Goal: Information Seeking & Learning: Learn about a topic

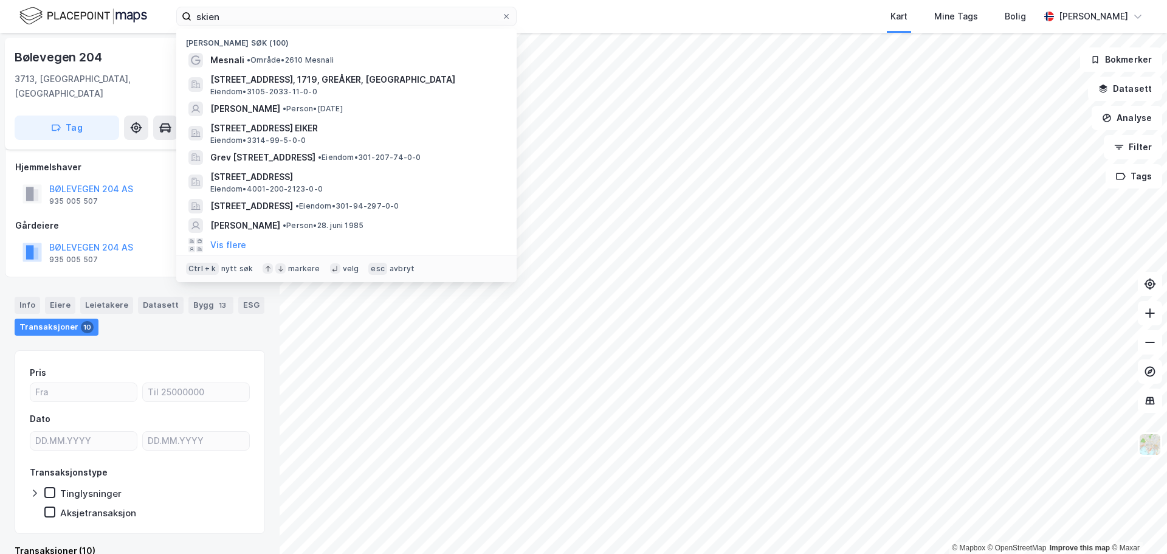
click at [257, 16] on input "skien" at bounding box center [347, 16] width 310 height 18
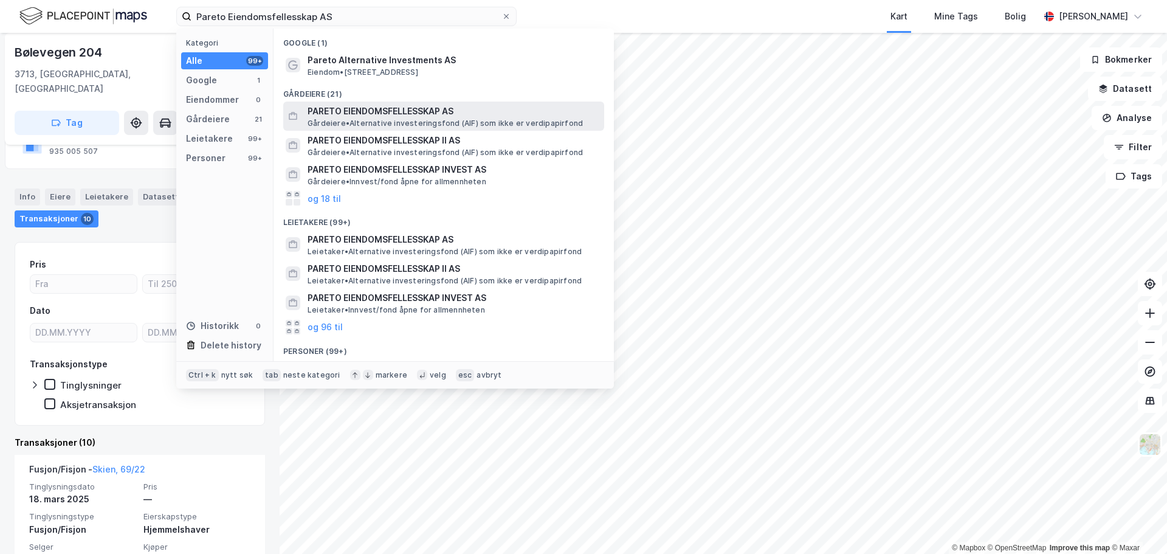
click at [407, 106] on span "PARETO EIENDOMSFELLESSKAP AS" at bounding box center [454, 111] width 292 height 15
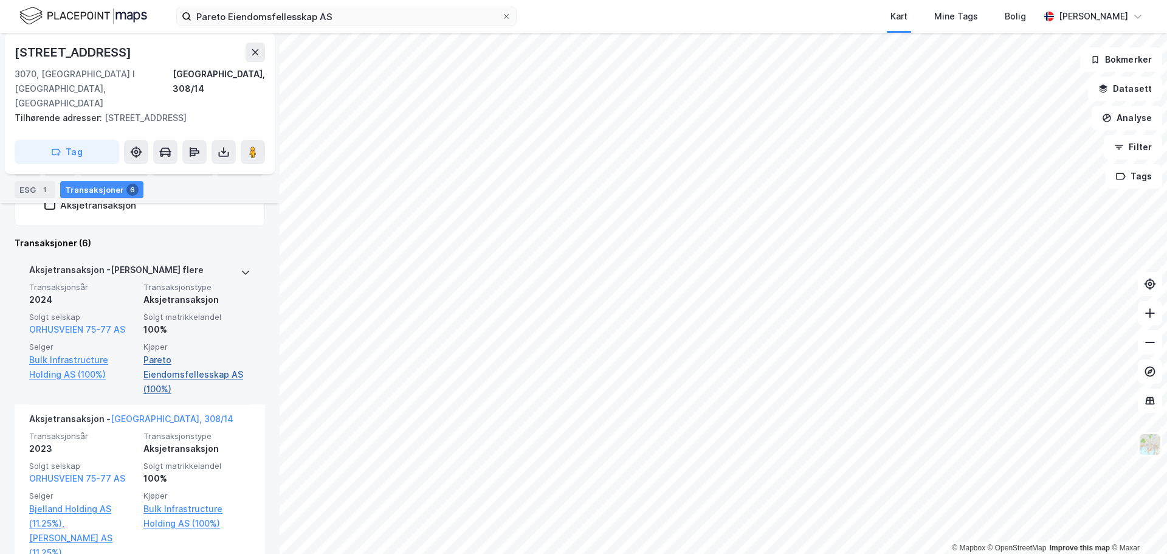
scroll to position [427, 0]
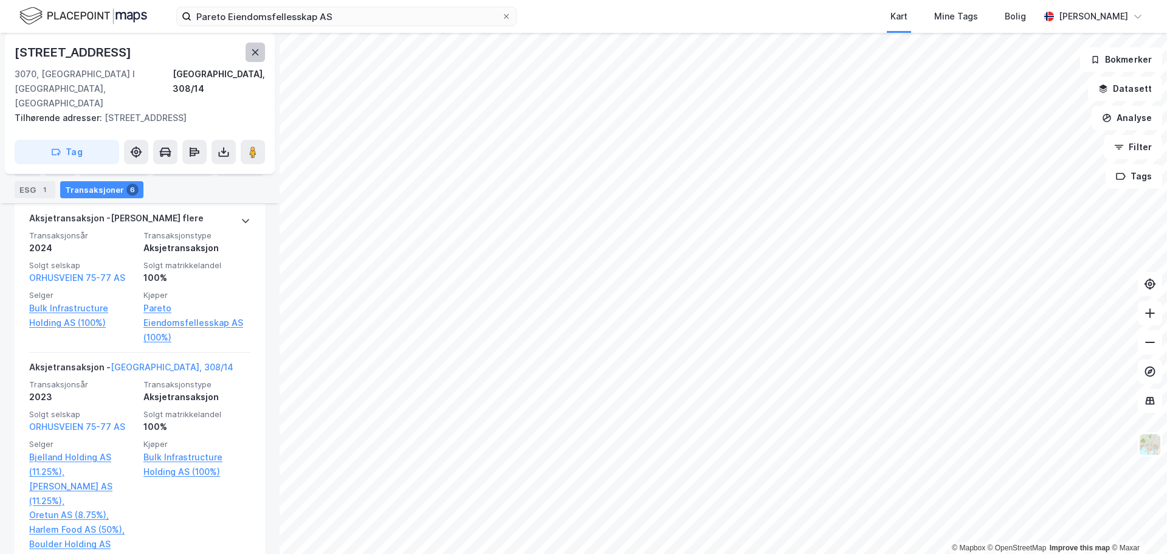
click at [258, 57] on icon at bounding box center [255, 52] width 10 height 10
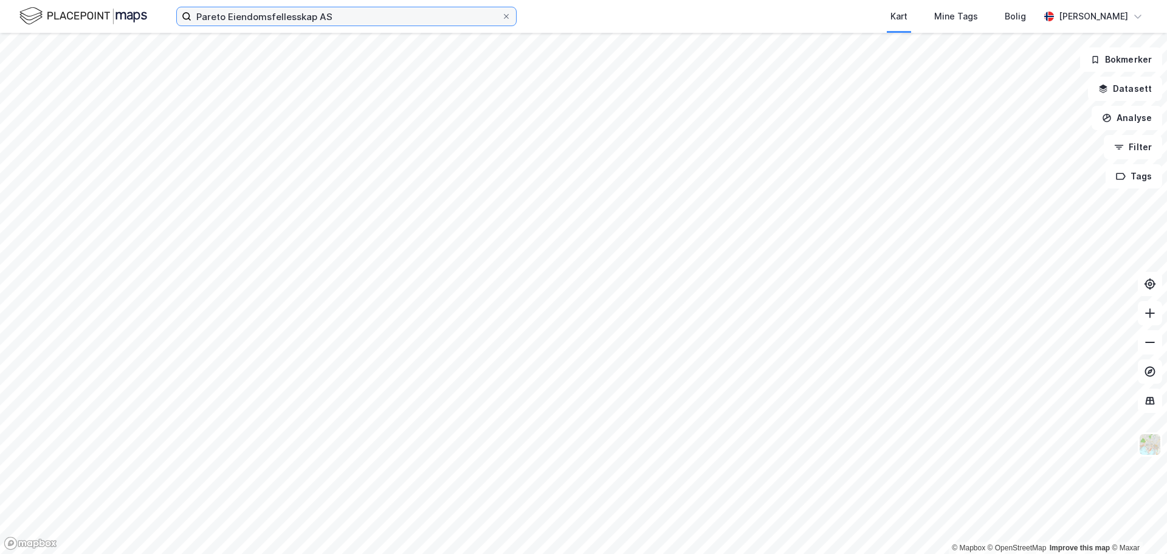
click at [365, 9] on input "Pareto Eiendomsfellesskap AS" at bounding box center [347, 16] width 310 height 18
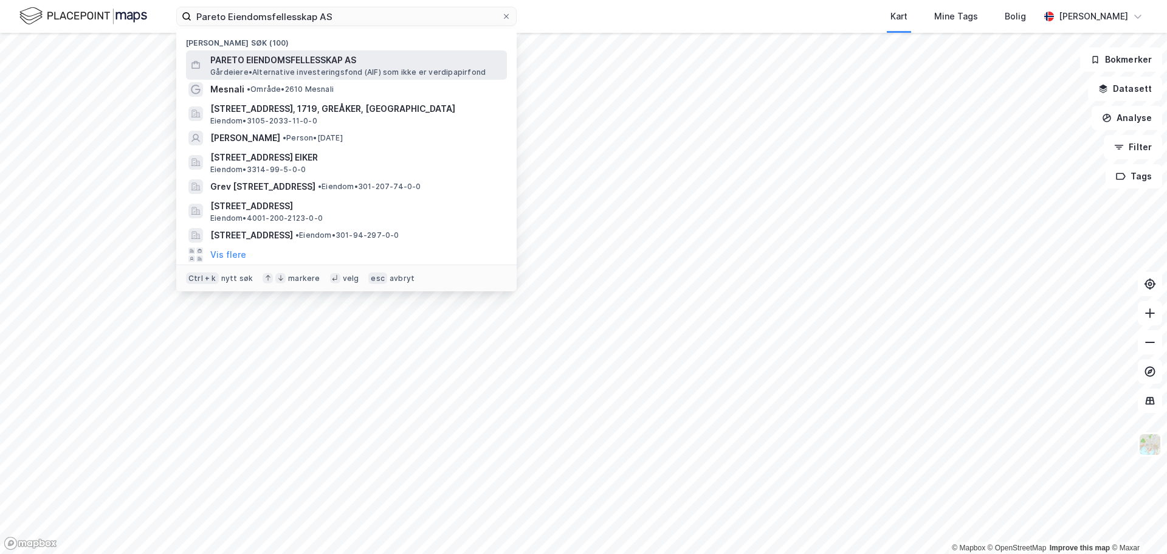
click at [354, 68] on span "Gårdeiere • Alternative investeringsfond (AIF) som ikke er verdipapirfond" at bounding box center [347, 72] width 275 height 10
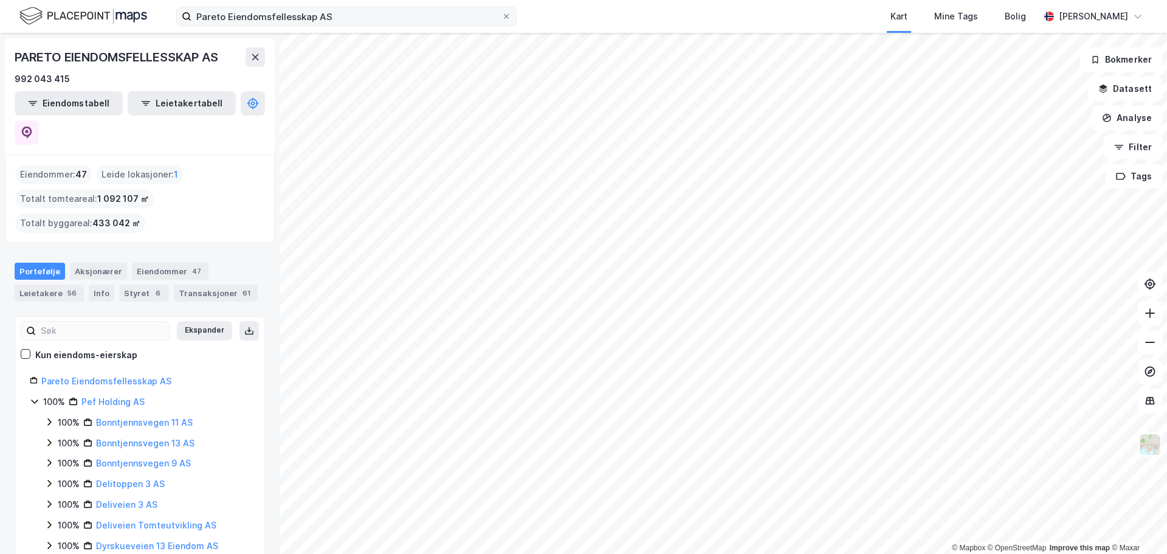
click at [437, 15] on div "Pareto Eiendomsfellesskap AS Kart Mine Tags Bolig [PERSON_NAME] © Mapbox © Open…" at bounding box center [583, 277] width 1167 height 554
click at [908, 17] on div "Pareto Eiendomsfellesskap AS Kart Mine Tags Bolig [PERSON_NAME] © Mapbox © Open…" at bounding box center [583, 277] width 1167 height 554
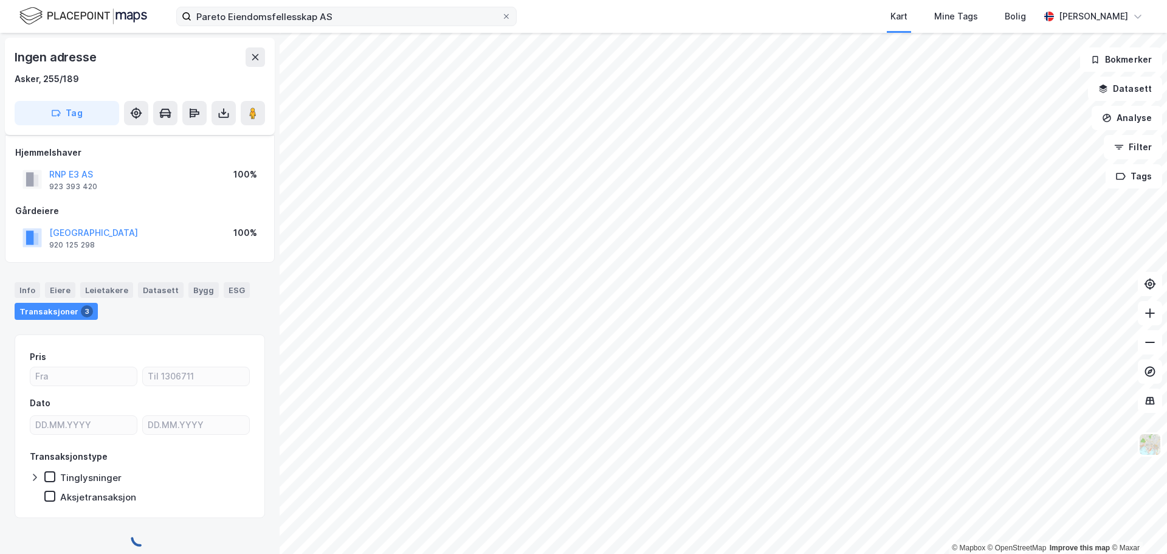
scroll to position [8, 0]
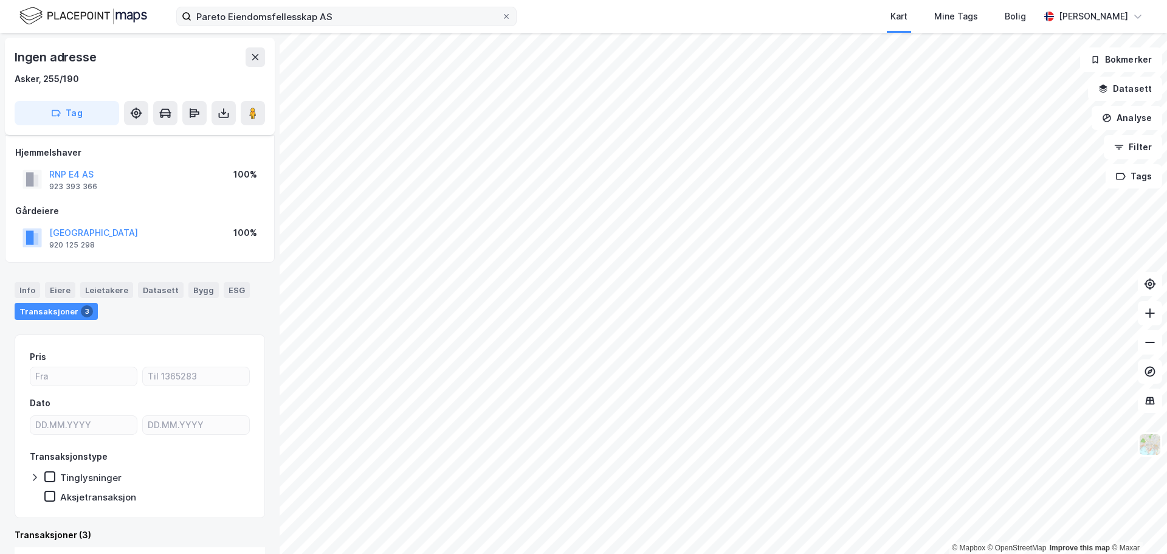
scroll to position [8, 0]
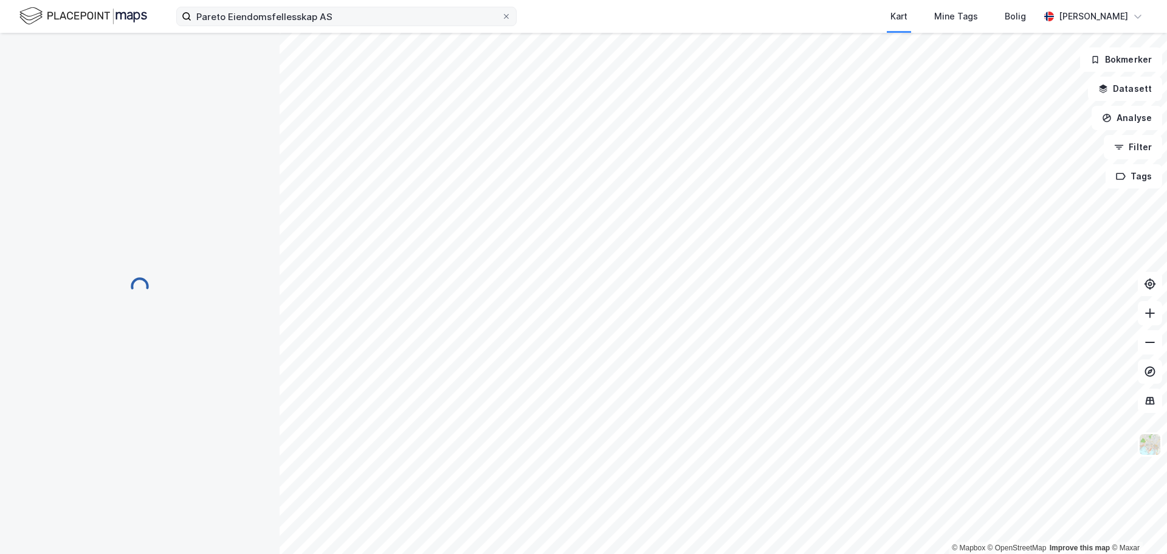
scroll to position [8, 0]
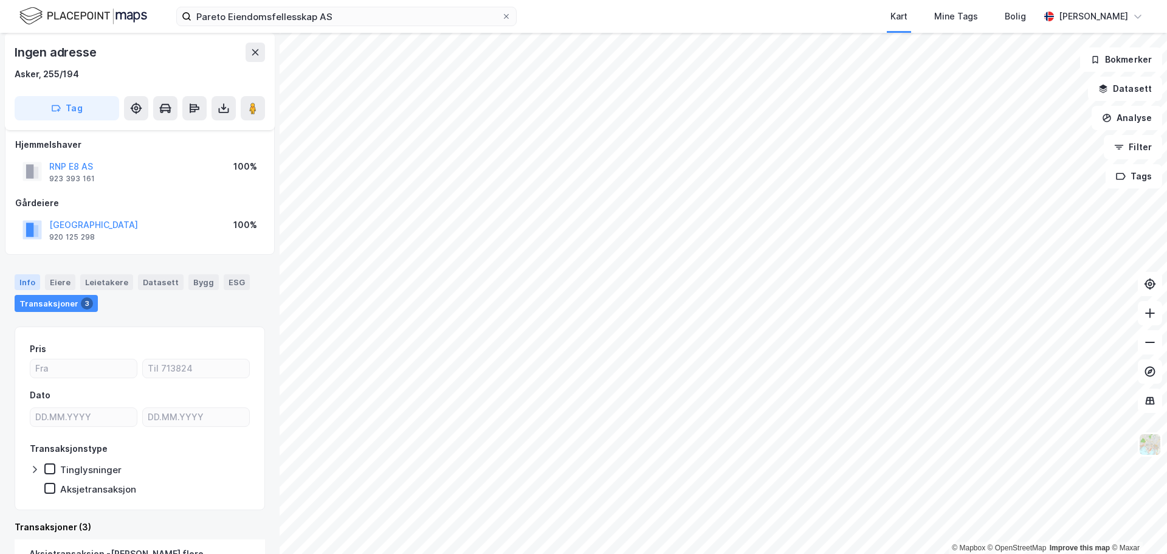
click at [28, 283] on div "Info" at bounding box center [28, 282] width 26 height 16
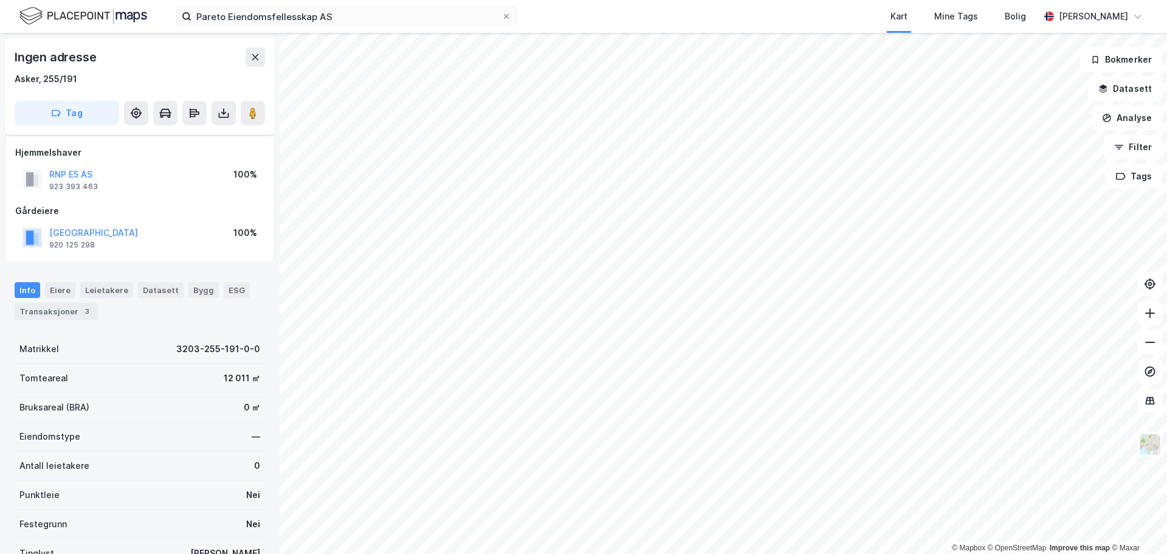
scroll to position [8, 0]
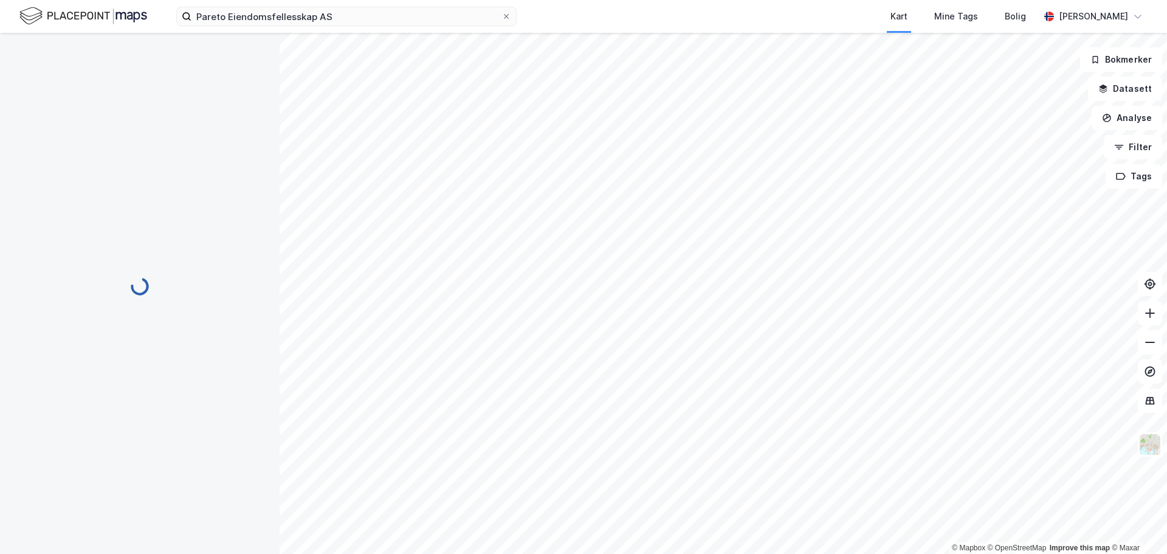
scroll to position [8, 0]
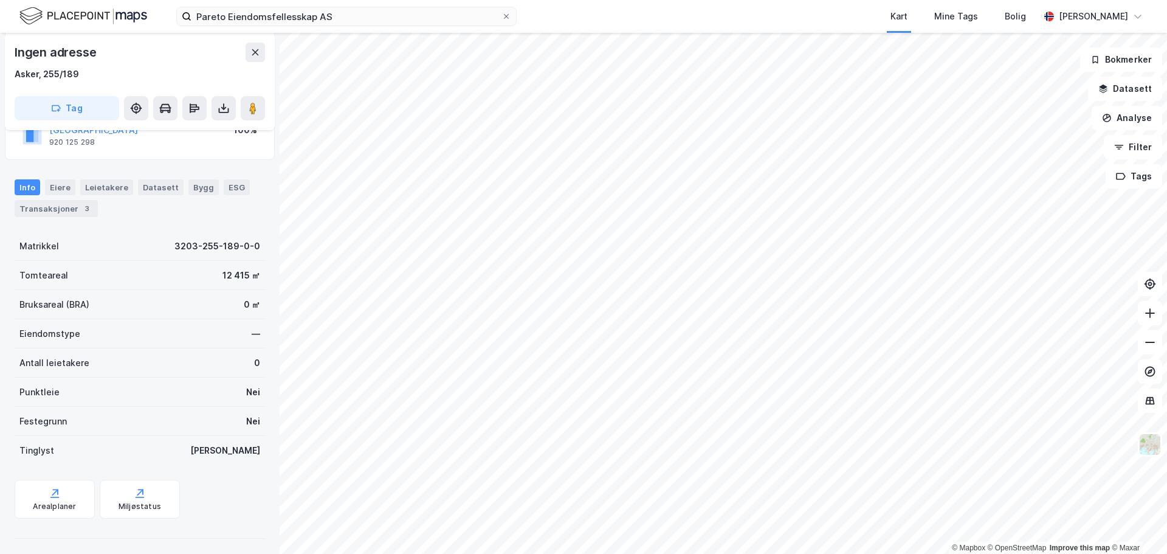
scroll to position [107, 0]
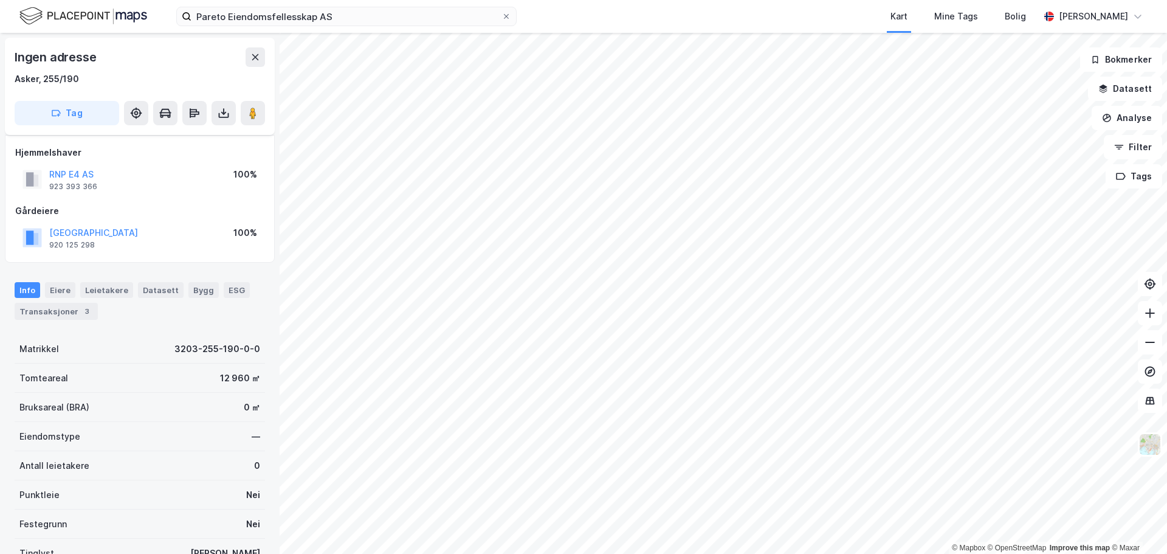
scroll to position [107, 0]
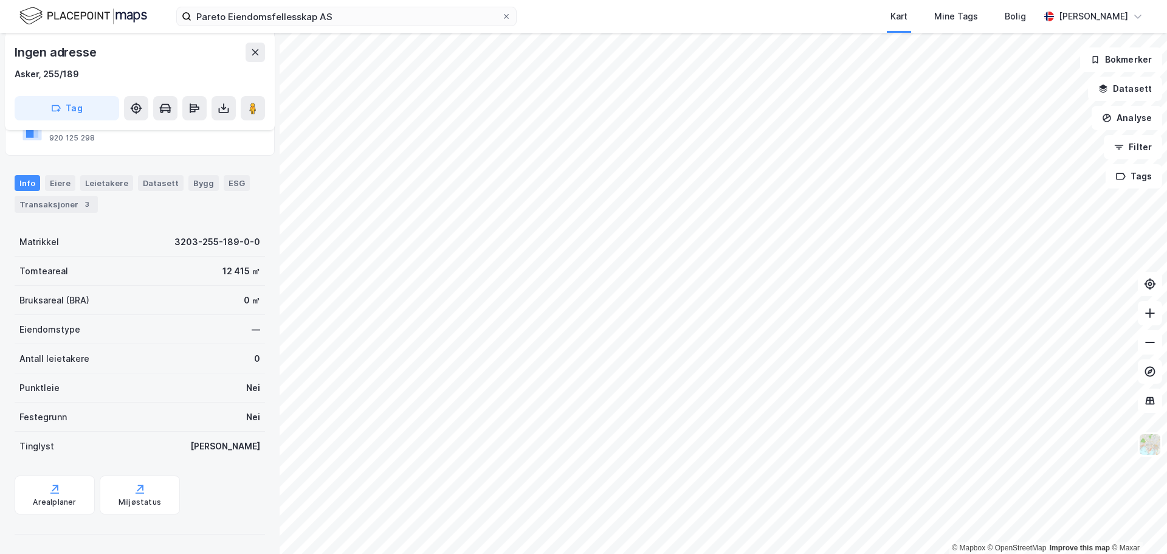
scroll to position [107, 0]
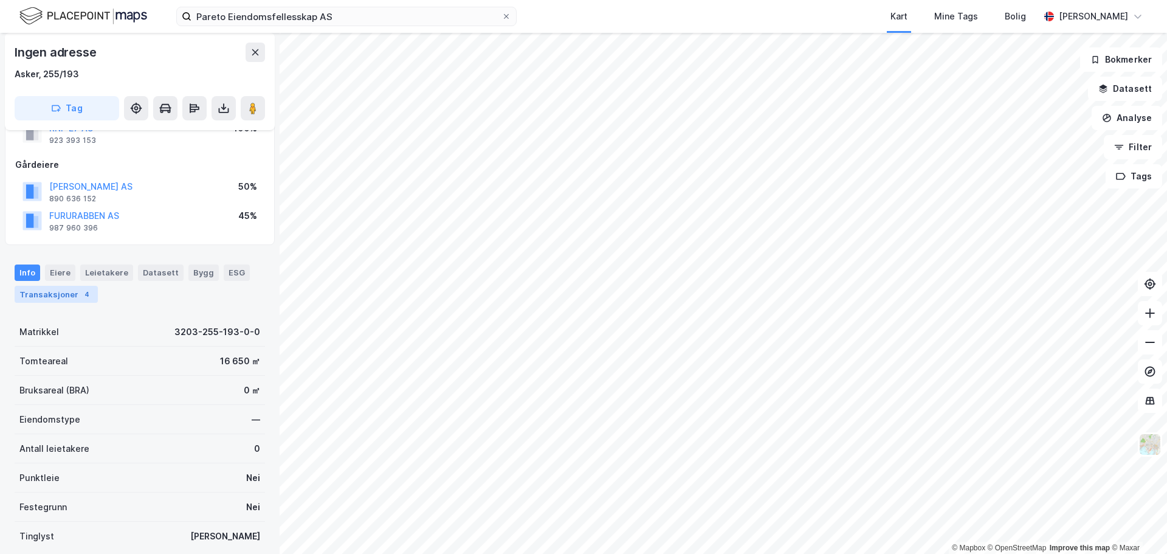
click at [81, 294] on div "4" at bounding box center [87, 294] width 12 height 12
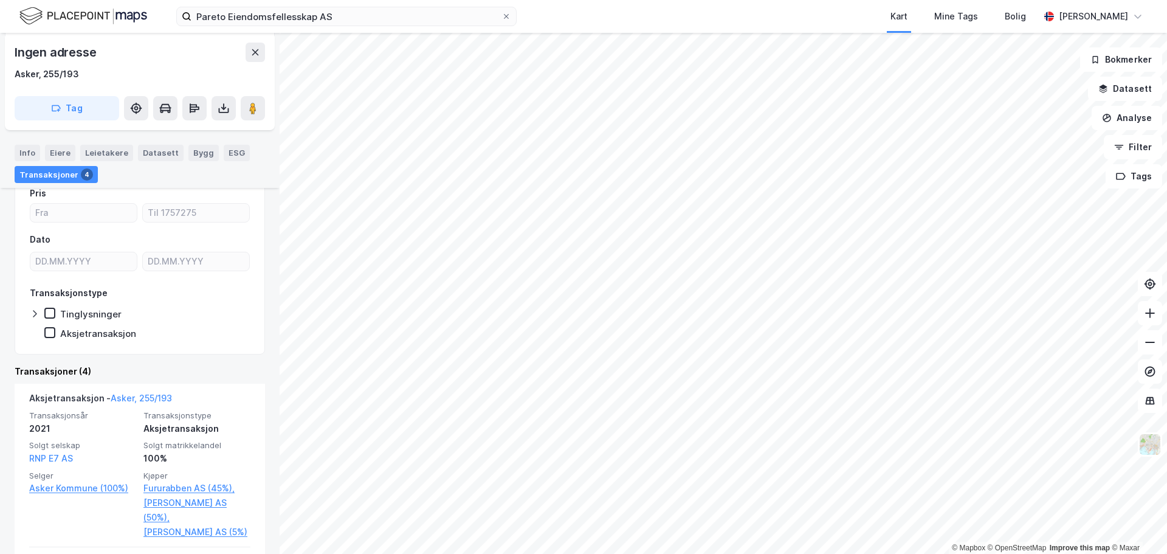
scroll to position [289, 0]
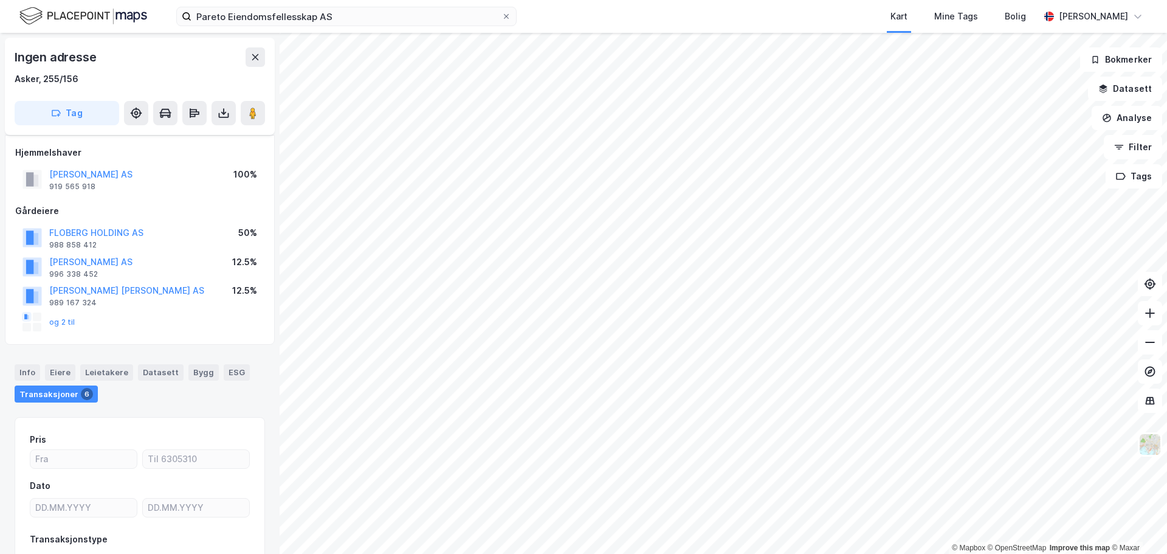
scroll to position [91, 0]
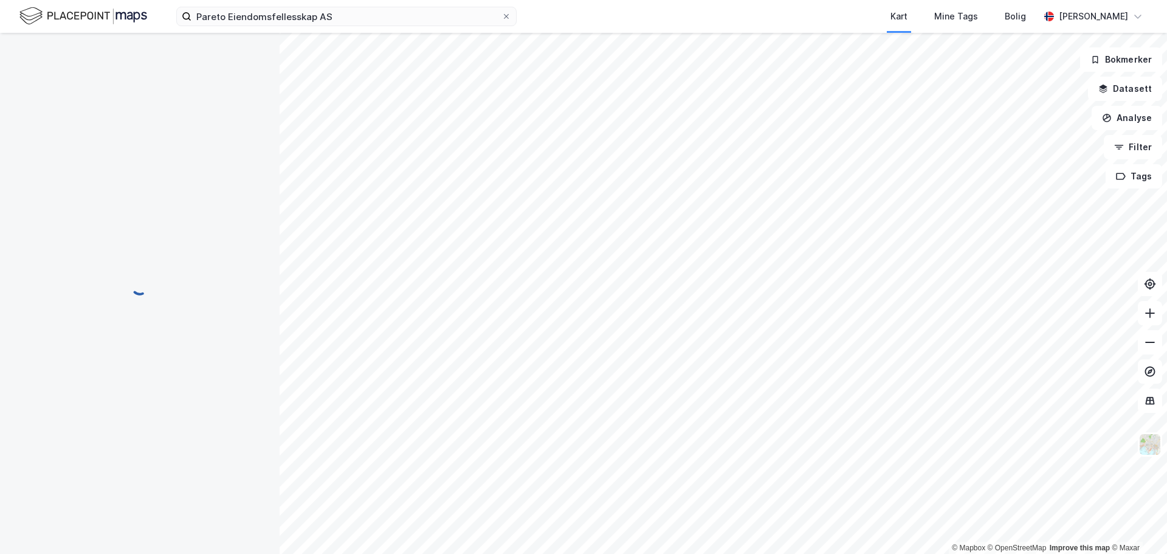
scroll to position [91, 0]
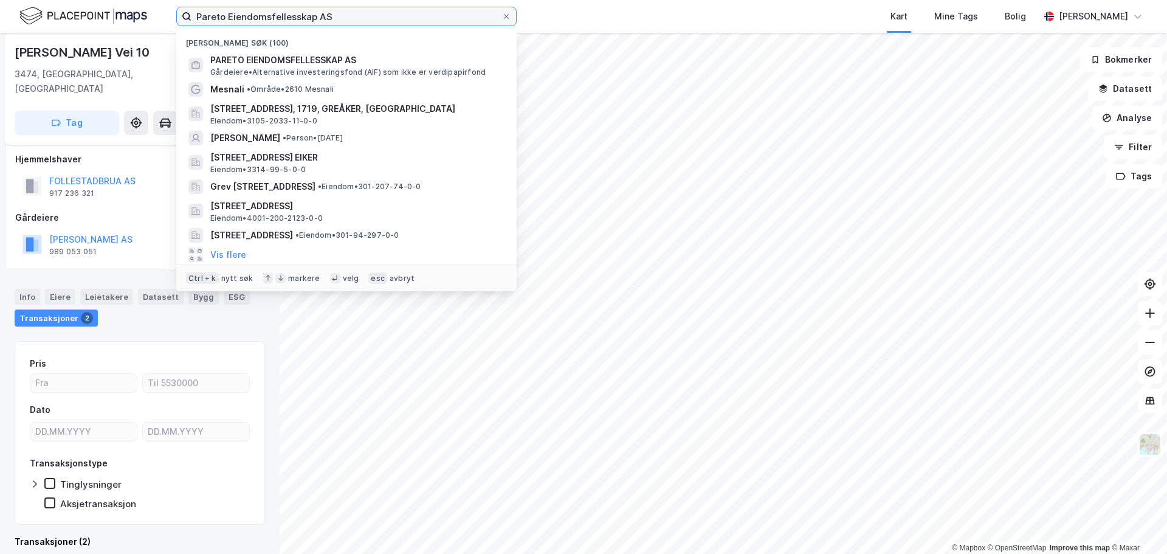
drag, startPoint x: 455, startPoint y: 11, endPoint x: -39, endPoint y: 3, distance: 493.7
click at [0, 3] on html "[PERSON_NAME] AS Nylige søk (100) PARETO EIENDOMSFELLESSKAP AS Gårdeiere • Alte…" at bounding box center [583, 277] width 1167 height 554
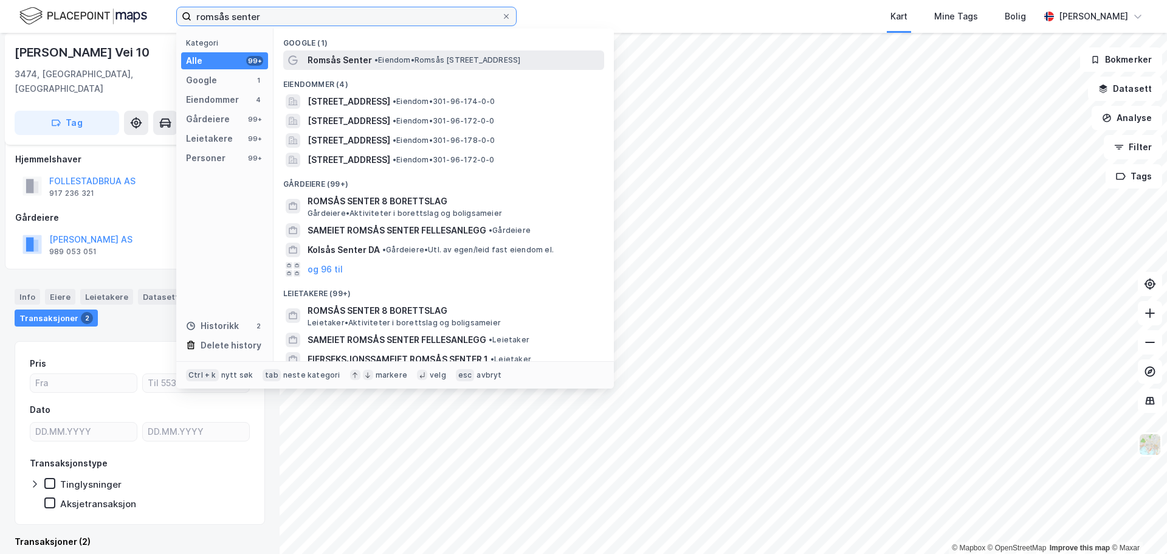
type input "romsås senter"
click at [405, 66] on div "Romsås Senter • Eiendom • [STREET_ADDRESS]" at bounding box center [455, 60] width 294 height 15
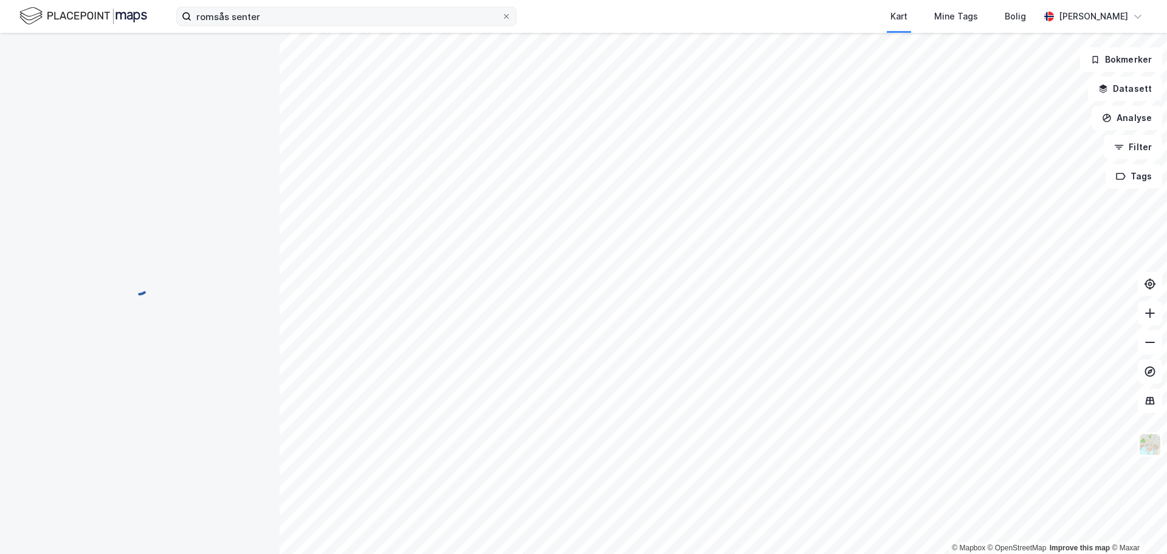
scroll to position [8, 0]
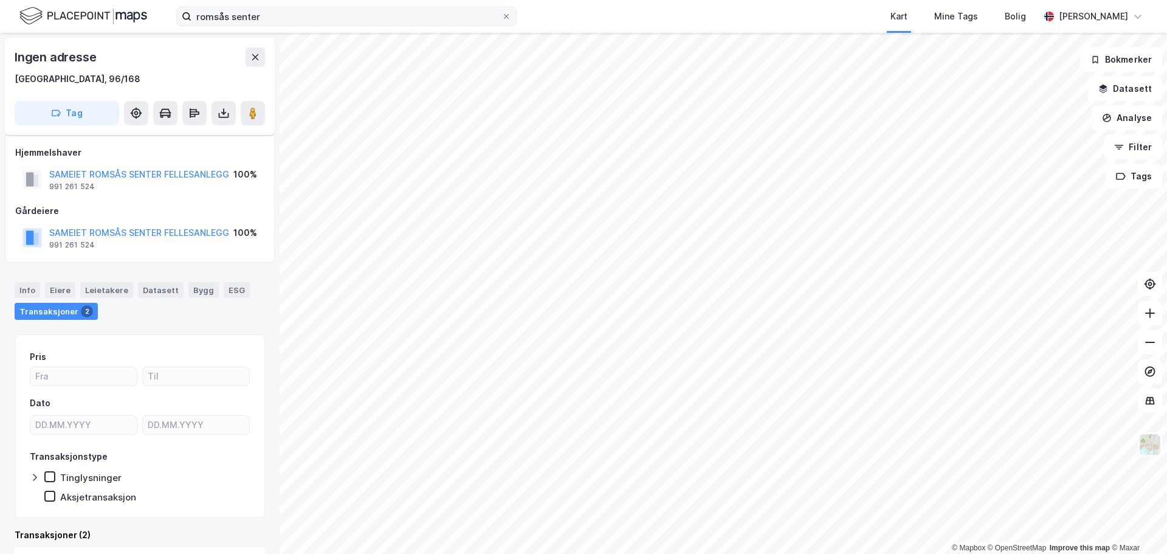
scroll to position [8, 0]
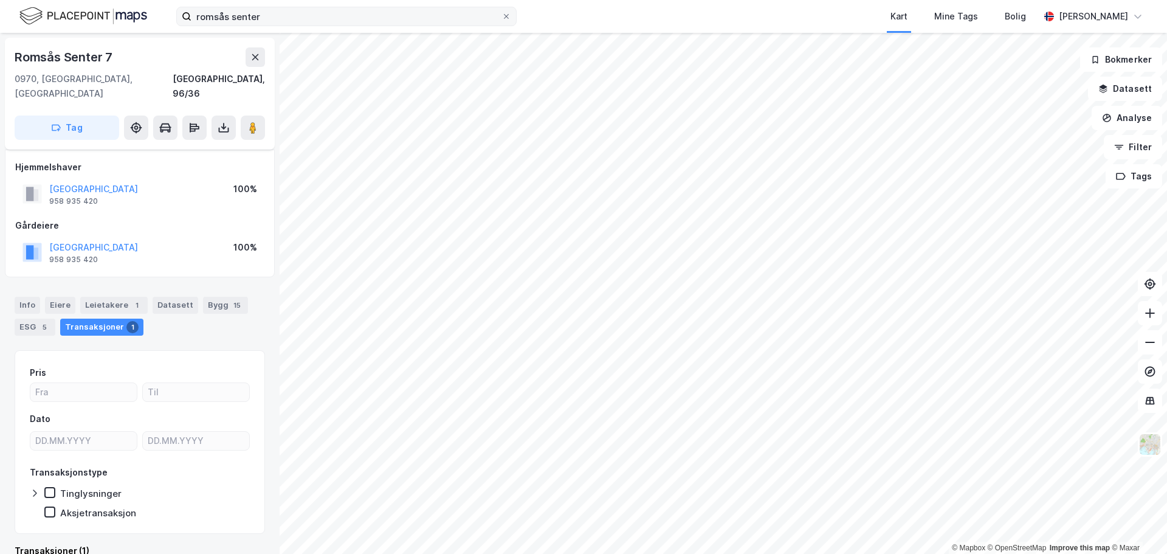
scroll to position [8, 0]
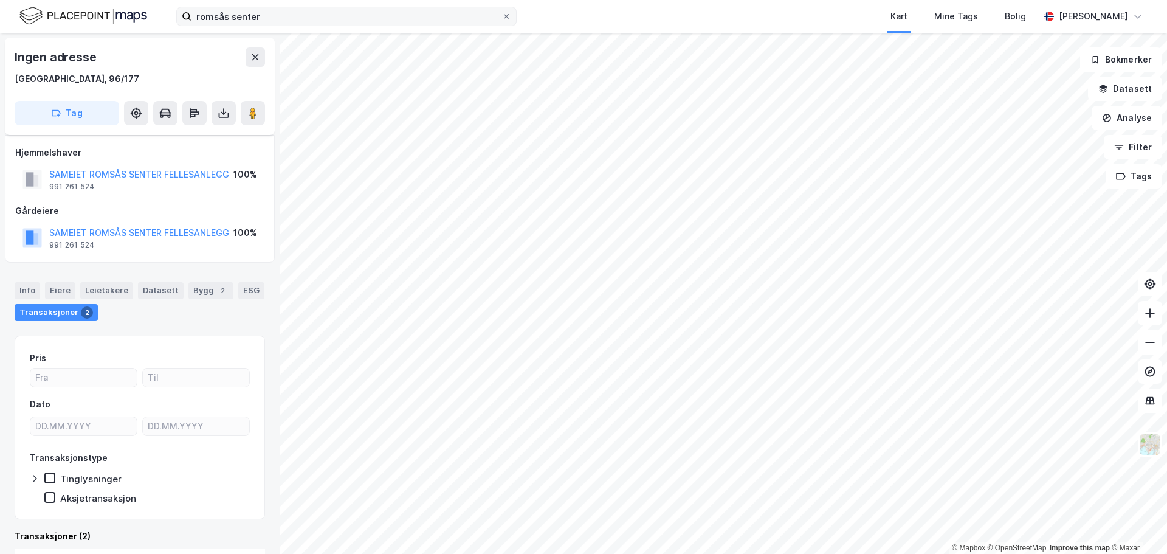
scroll to position [8, 0]
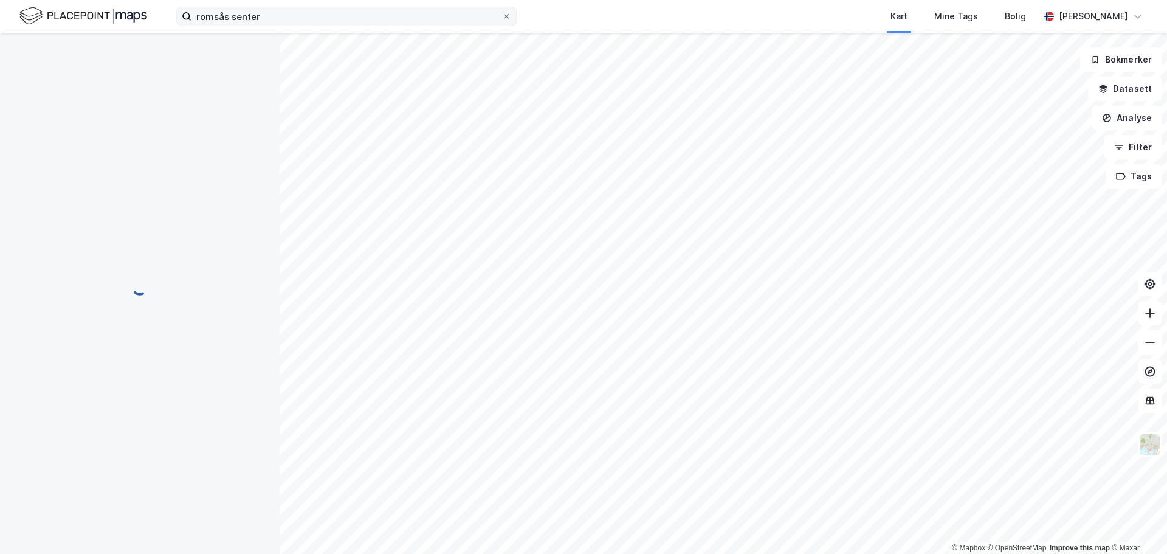
scroll to position [8, 0]
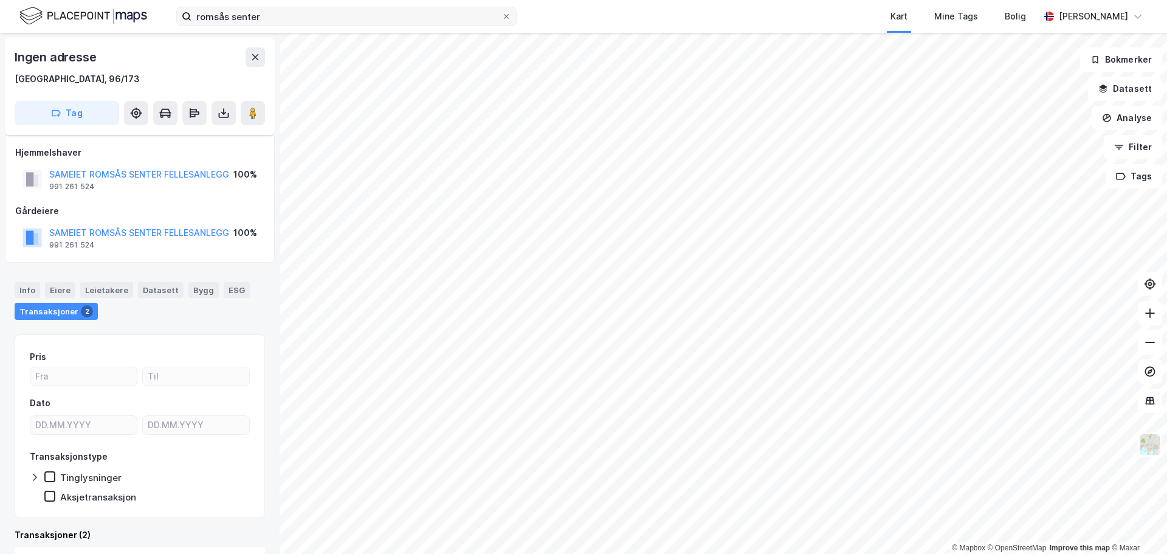
scroll to position [8, 0]
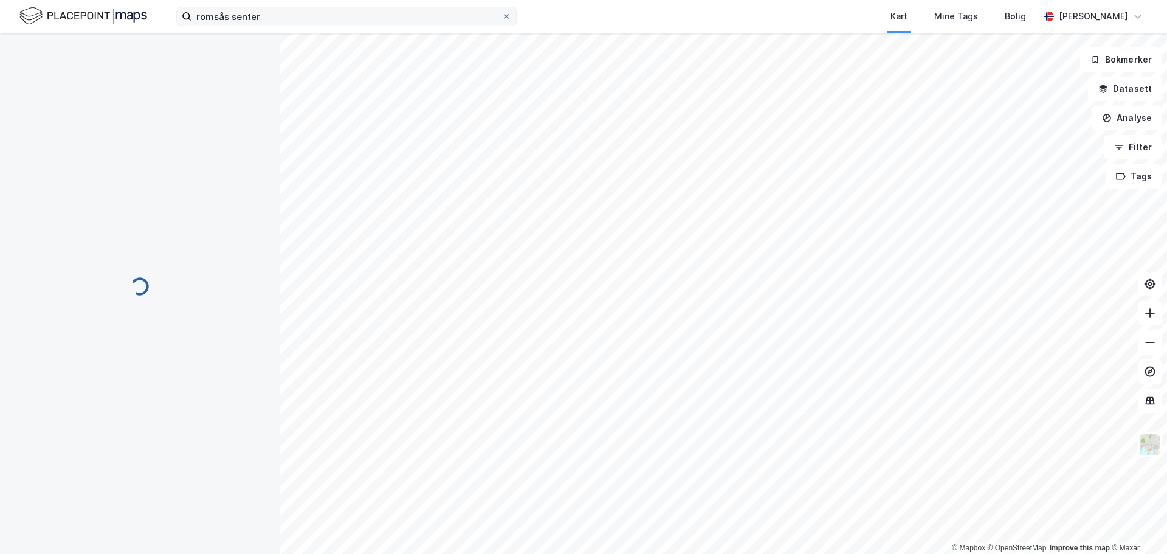
scroll to position [8, 0]
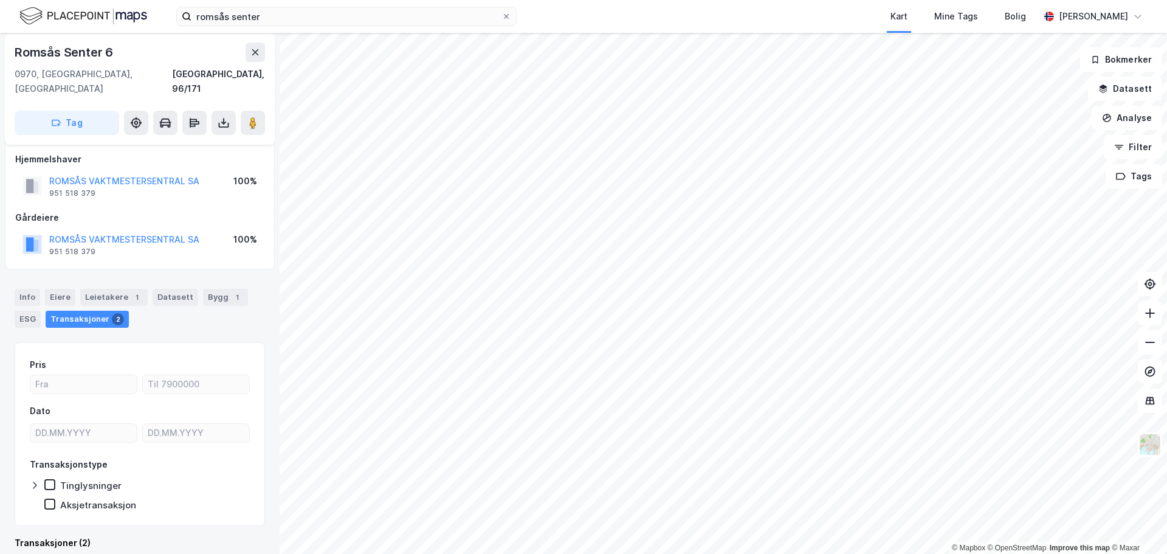
scroll to position [251, 0]
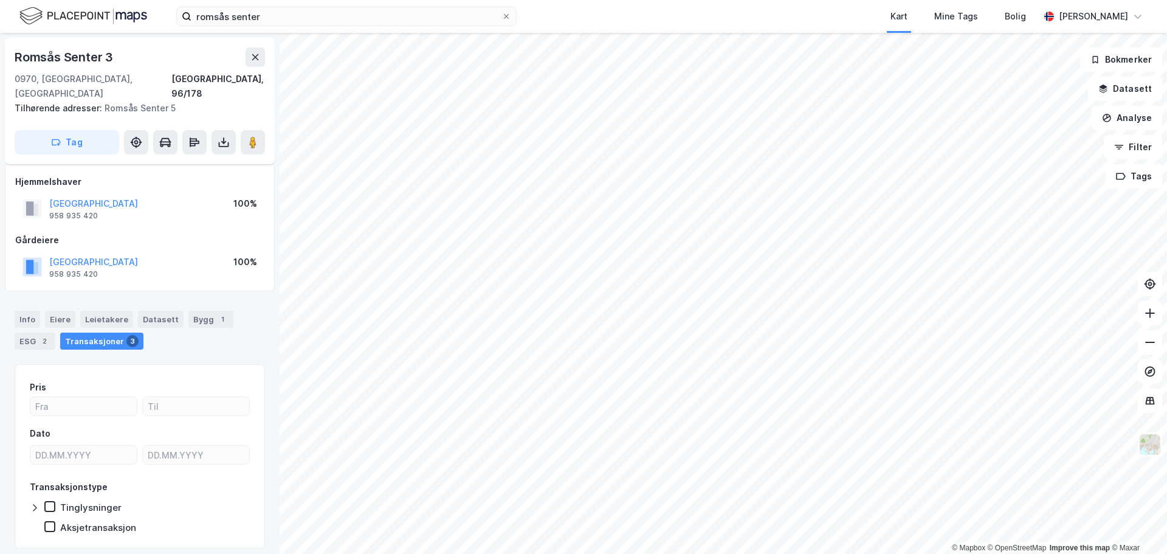
scroll to position [24, 0]
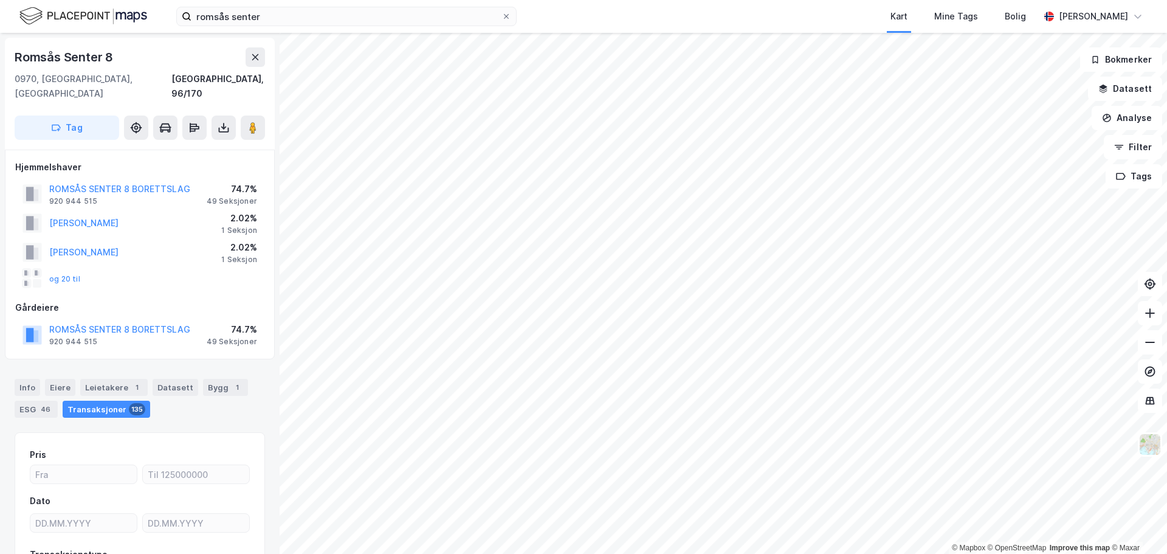
scroll to position [1, 0]
click at [0, 0] on button "og 20 til" at bounding box center [0, 0] width 0 height 0
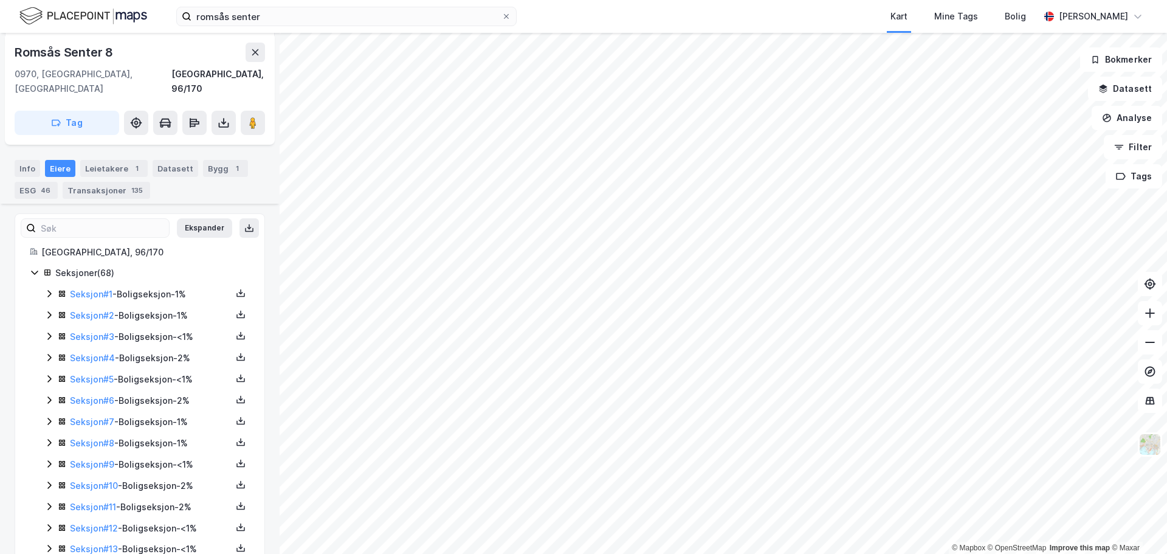
scroll to position [243, 0]
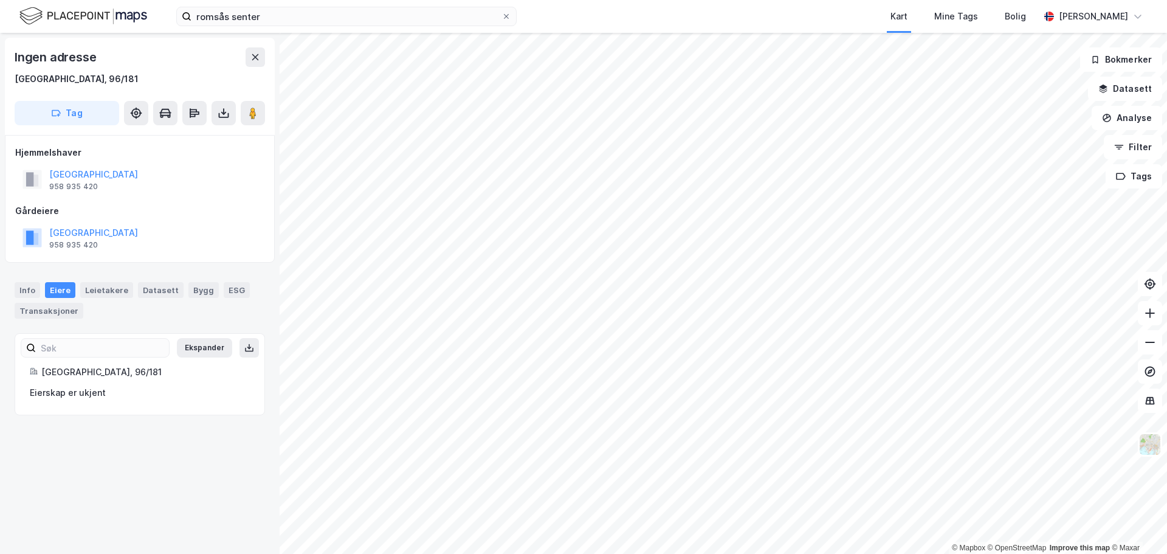
click at [804, 32] on div "romsås senter Kart Mine Tags Bolig [PERSON_NAME] © Mapbox © OpenStreetMap Impro…" at bounding box center [583, 277] width 1167 height 554
